Goal: Register for event/course

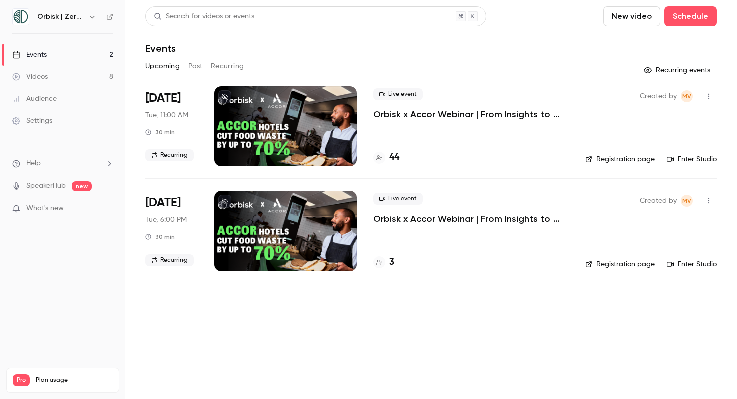
click at [369, 114] on li "[DATE] Tue, 11:00 AM 30 min Recurring Live event Orbisk x Accor Webinar | From …" at bounding box center [430, 132] width 571 height 92
click at [396, 113] on p "Orbisk x Accor Webinar | From Insights to Actions: Create Your Personalized Foo…" at bounding box center [471, 114] width 196 height 12
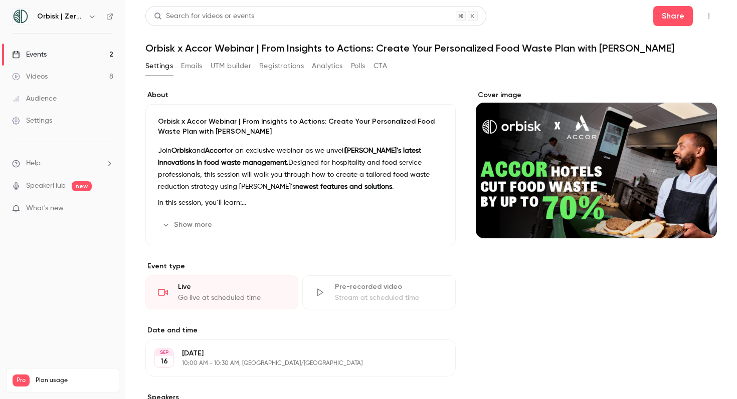
click at [231, 284] on div "Live" at bounding box center [232, 287] width 108 height 10
click at [703, 17] on button "button" at bounding box center [709, 16] width 16 height 16
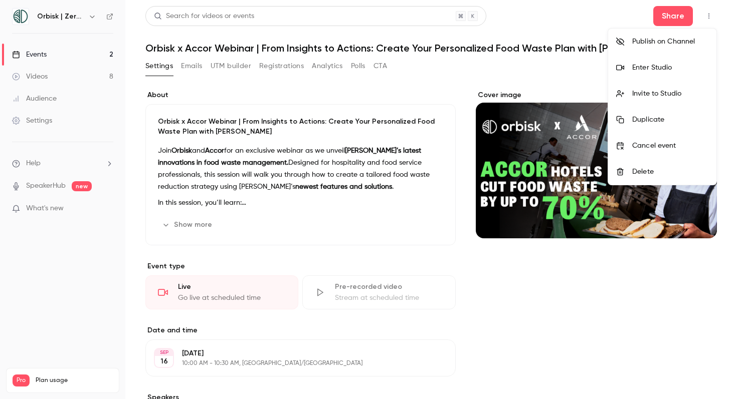
click at [571, 41] on div at bounding box center [368, 199] width 737 height 399
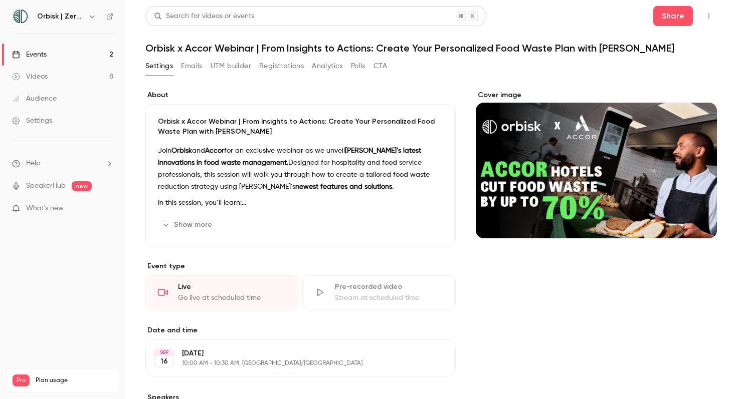
click at [102, 56] on link "Events 2" at bounding box center [62, 55] width 125 height 22
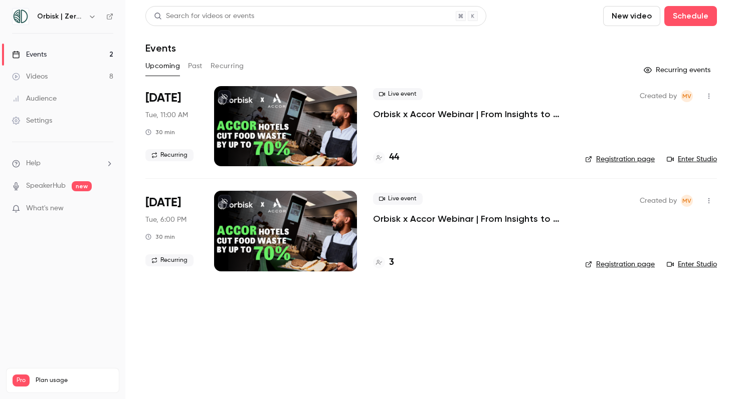
click at [698, 159] on link "Enter Studio" at bounding box center [691, 159] width 50 height 10
